Goal: Navigation & Orientation: Find specific page/section

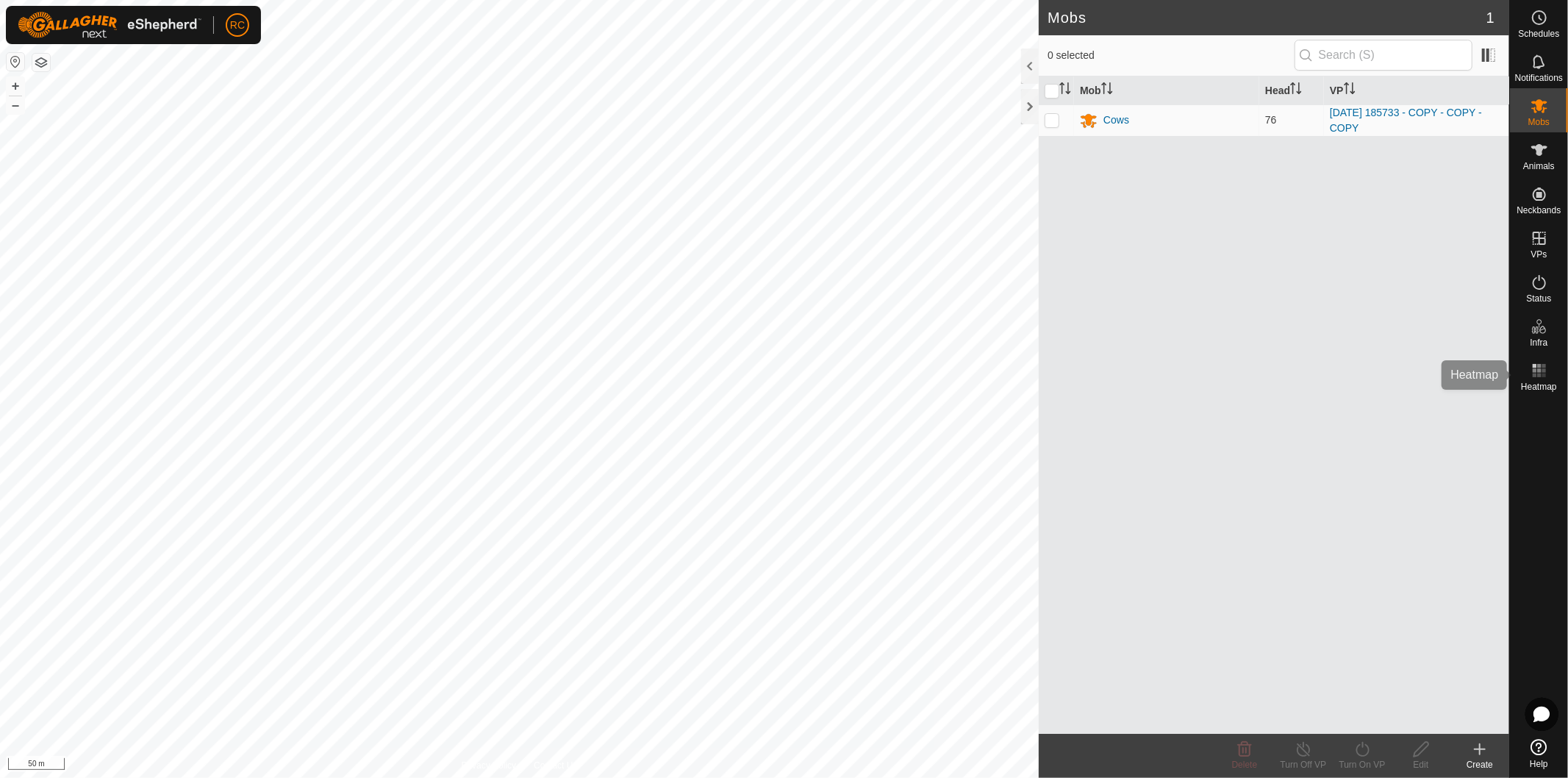
click at [1546, 372] on rect at bounding box center [1544, 370] width 3 height 3
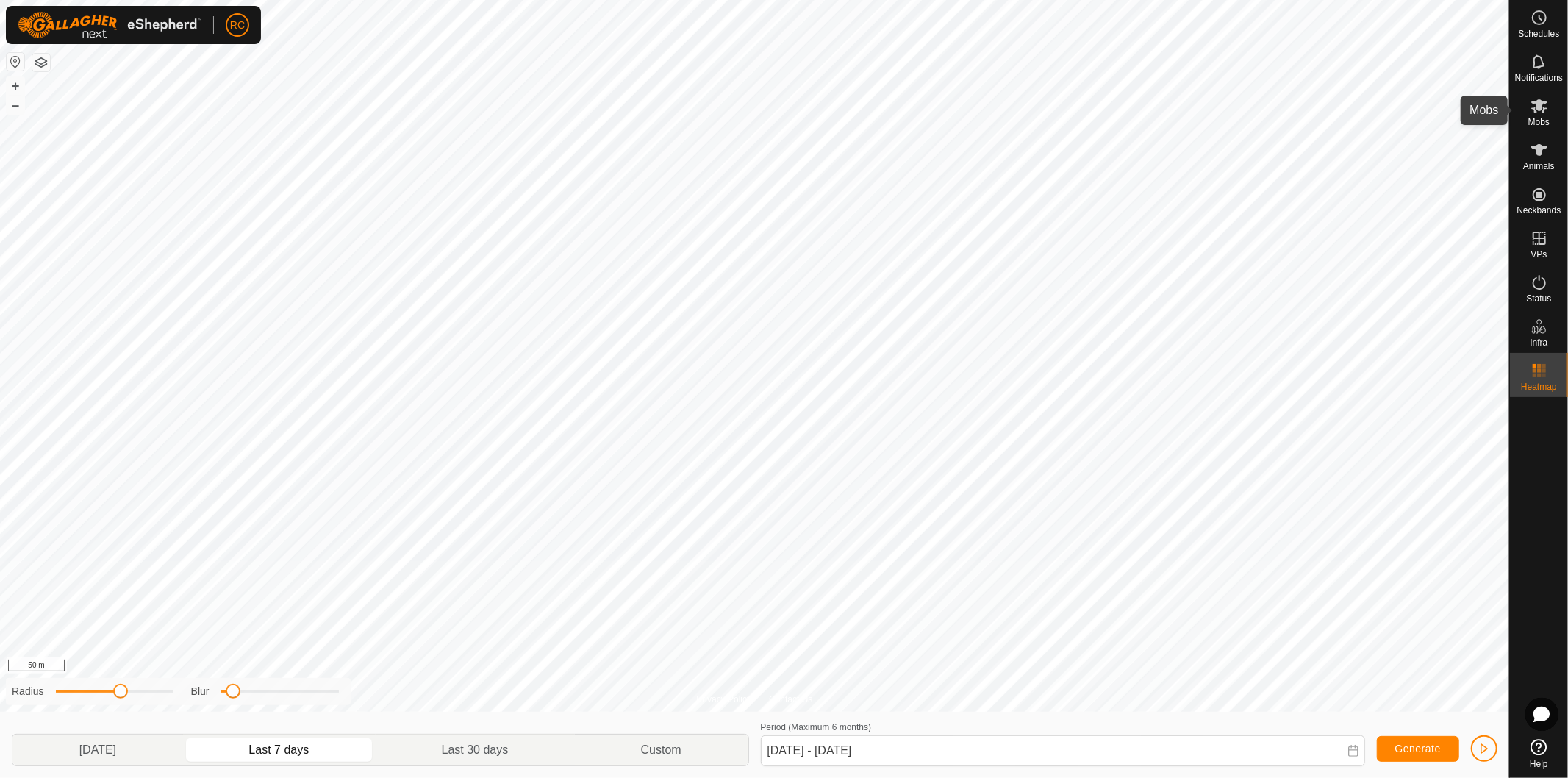
click at [1546, 108] on icon at bounding box center [1539, 106] width 16 height 14
